Goal: Navigation & Orientation: Find specific page/section

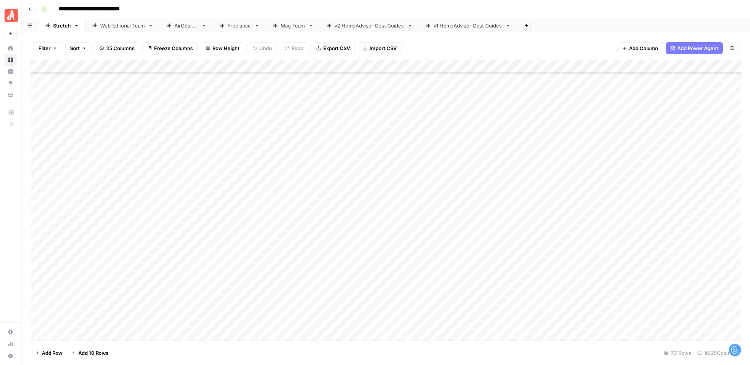
scroll to position [8982, 0]
click at [118, 27] on div "Web Editorial Team" at bounding box center [122, 26] width 45 height 8
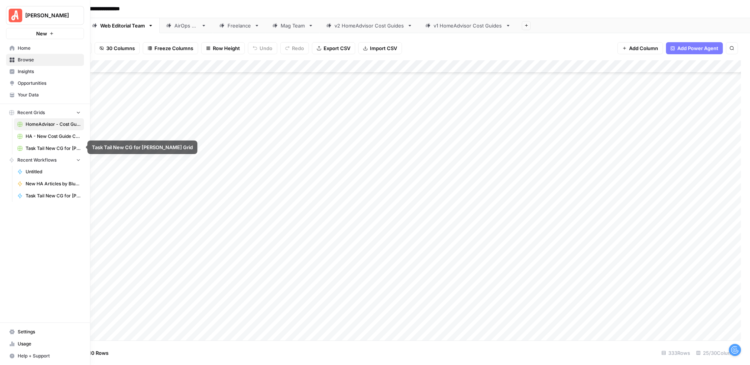
click at [43, 134] on span "HA - New Cost Guide Creation Grid" at bounding box center [53, 136] width 55 height 7
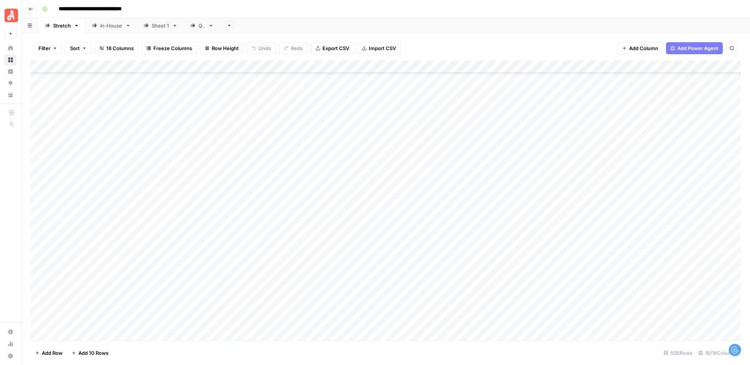
scroll to position [817, 0]
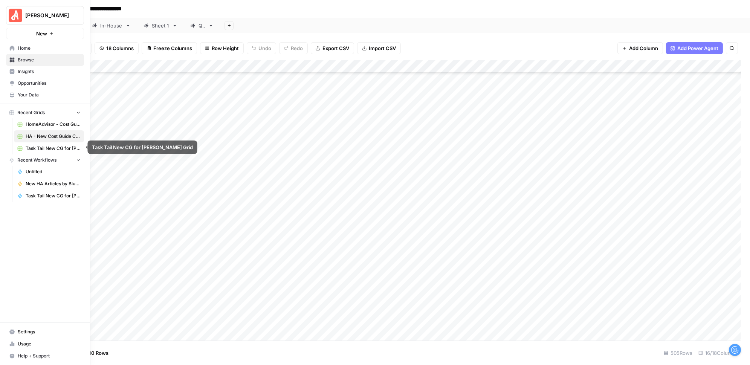
click at [40, 145] on span "Task Tail New CG for [PERSON_NAME] Grid" at bounding box center [53, 148] width 55 height 7
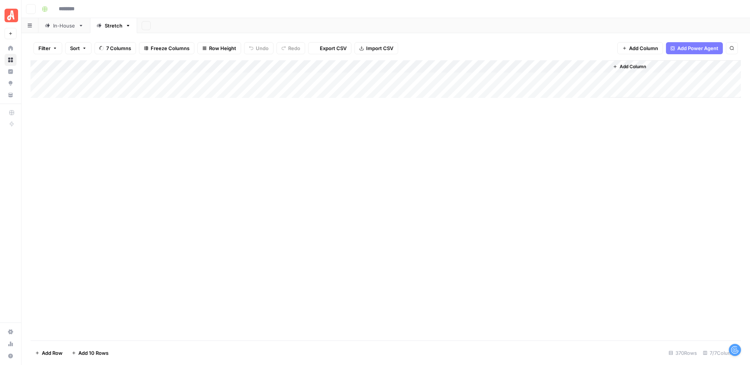
type input "**********"
